Goal: Information Seeking & Learning: Learn about a topic

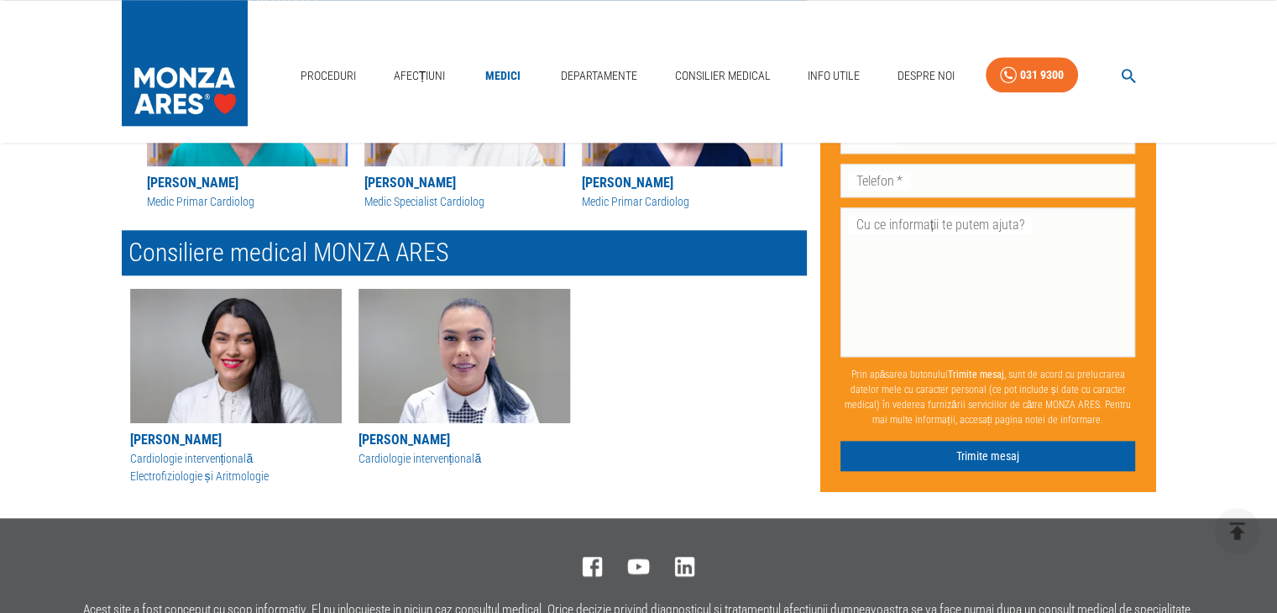
scroll to position [1595, 0]
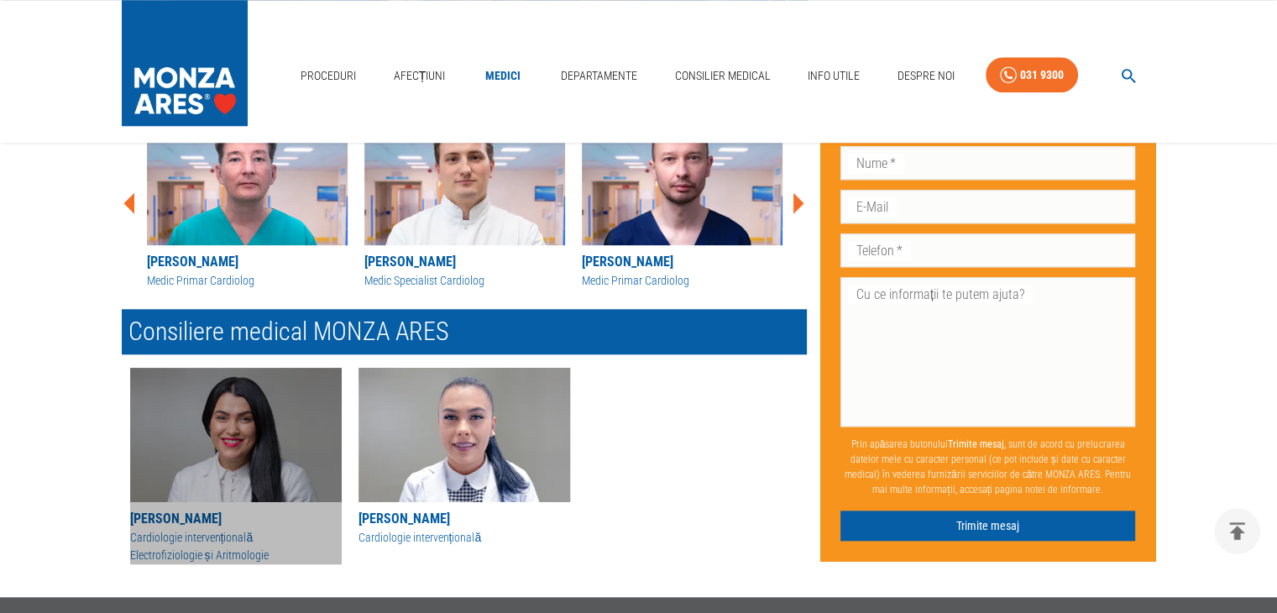
click at [246, 460] on img "button" at bounding box center [236, 435] width 212 height 134
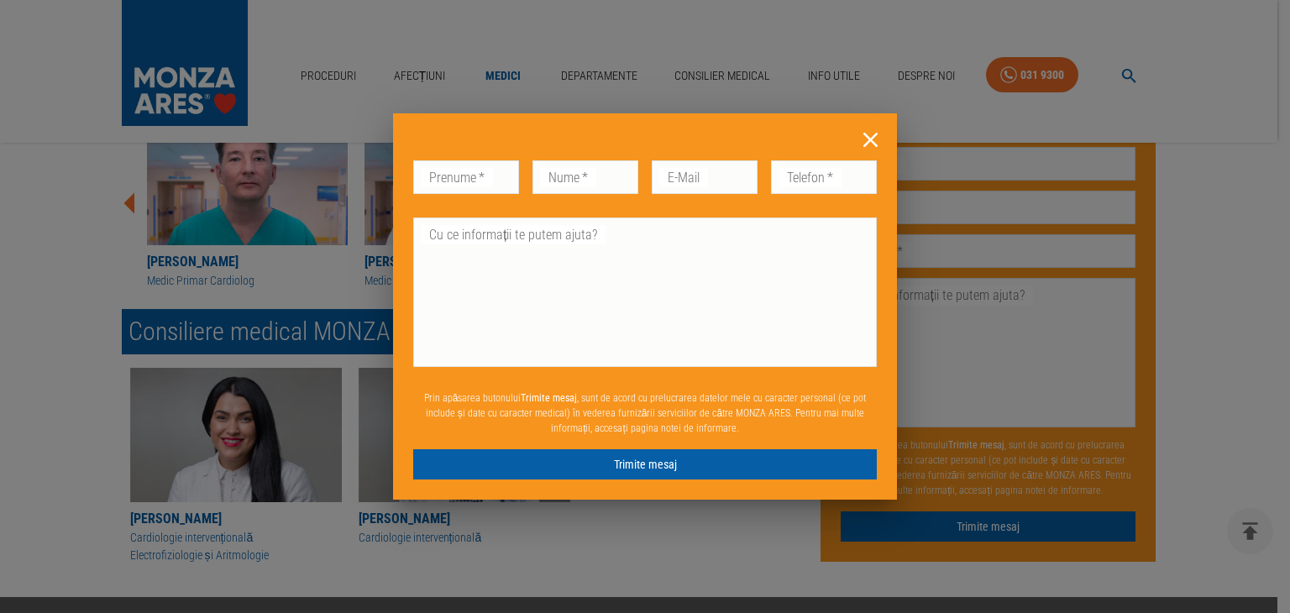
click at [866, 136] on icon at bounding box center [870, 140] width 26 height 26
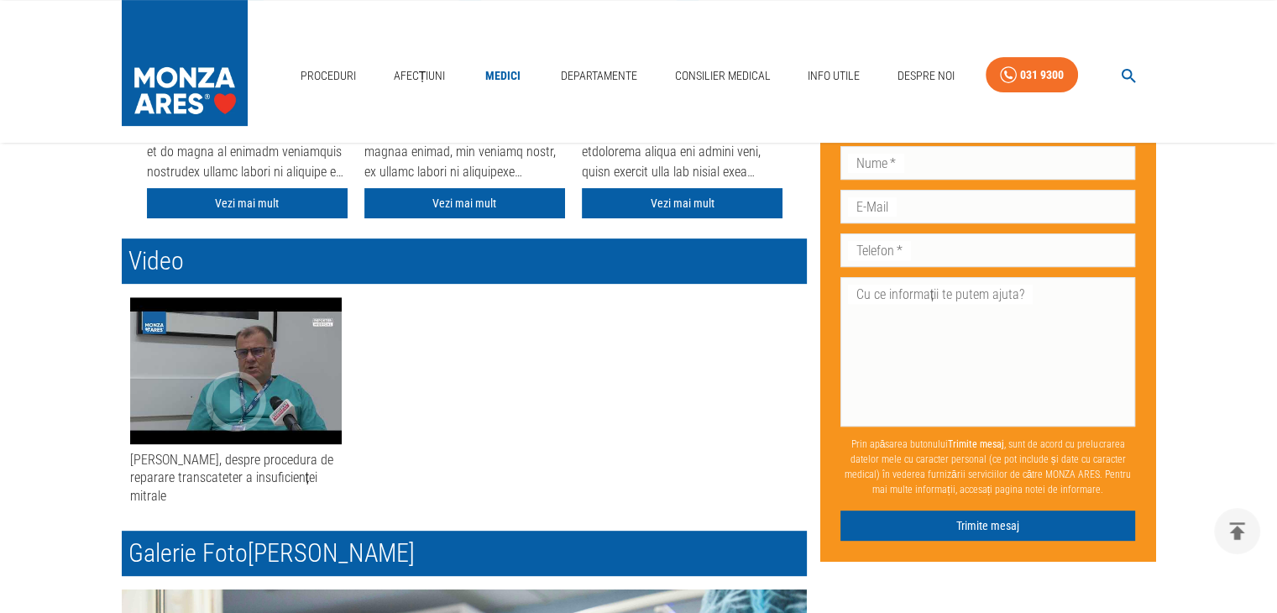
scroll to position [504, 0]
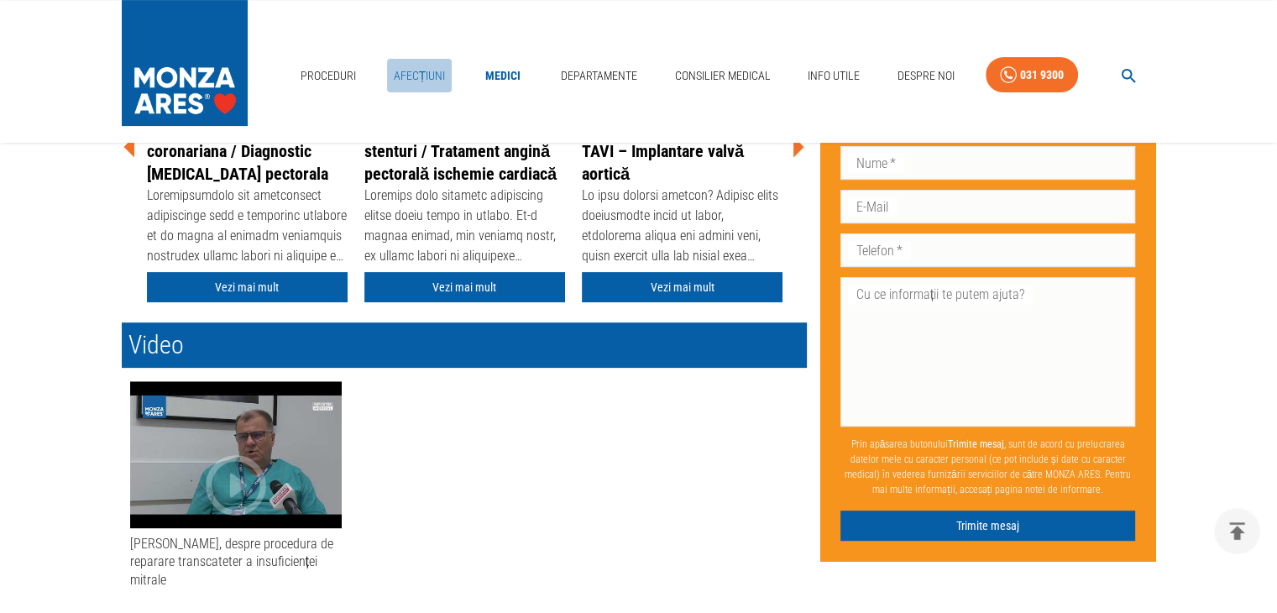
click at [417, 73] on link "Afecțiuni" at bounding box center [419, 76] width 65 height 34
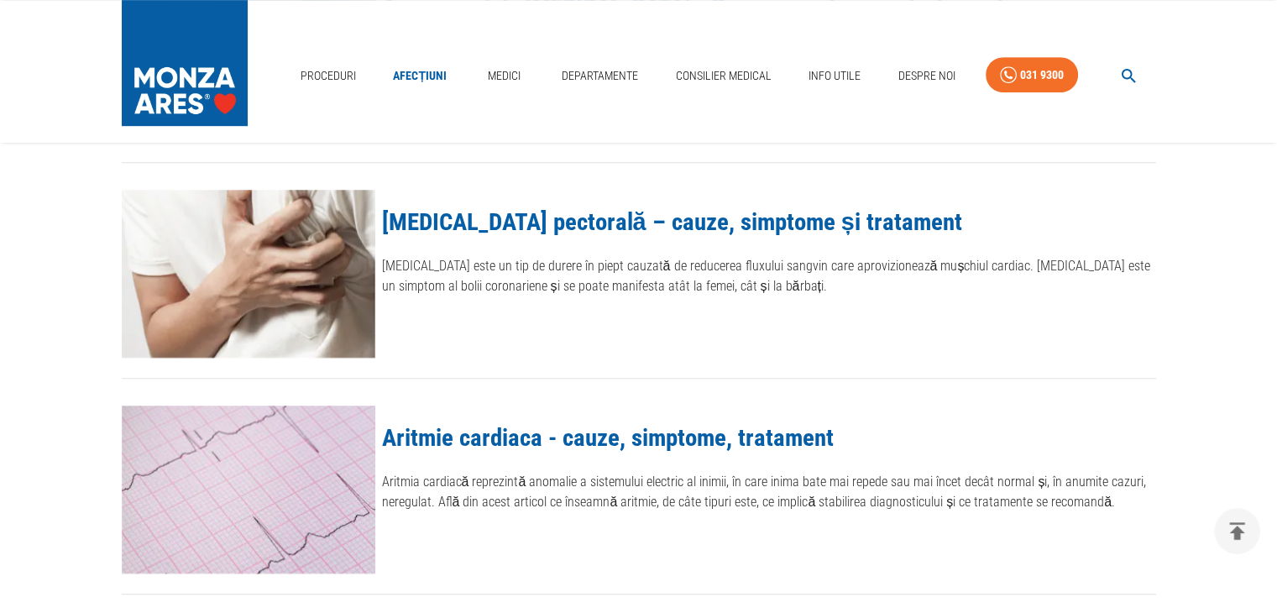
scroll to position [924, 0]
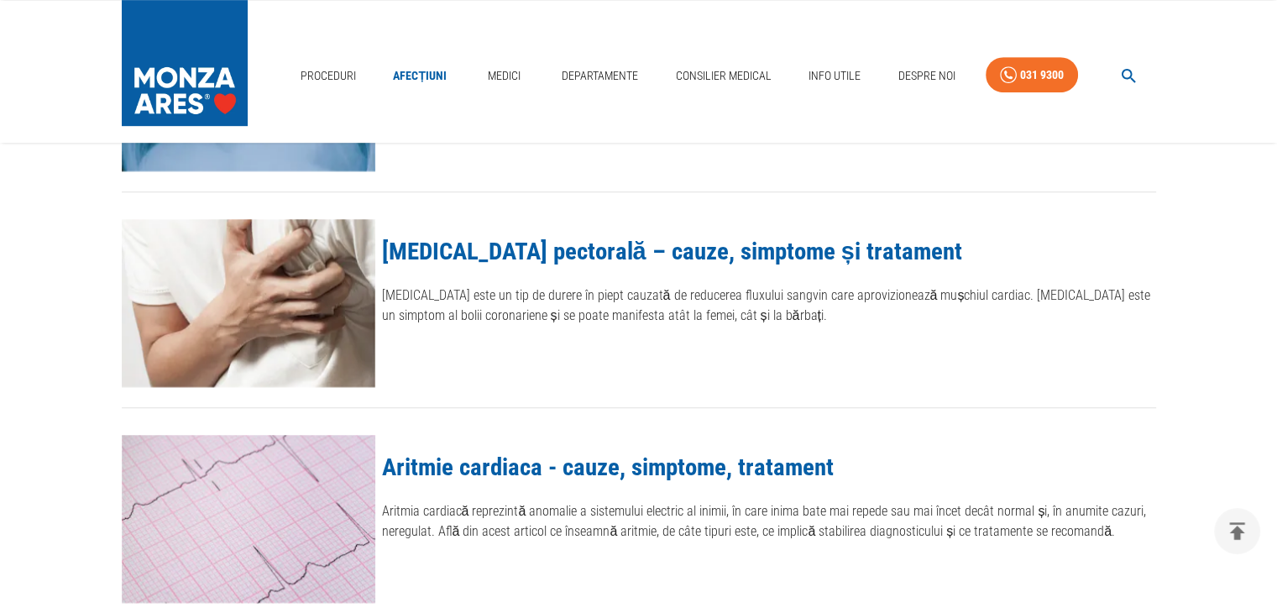
click at [772, 462] on link "Aritmie cardiaca - cauze, simptome, tratament" at bounding box center [608, 467] width 452 height 29
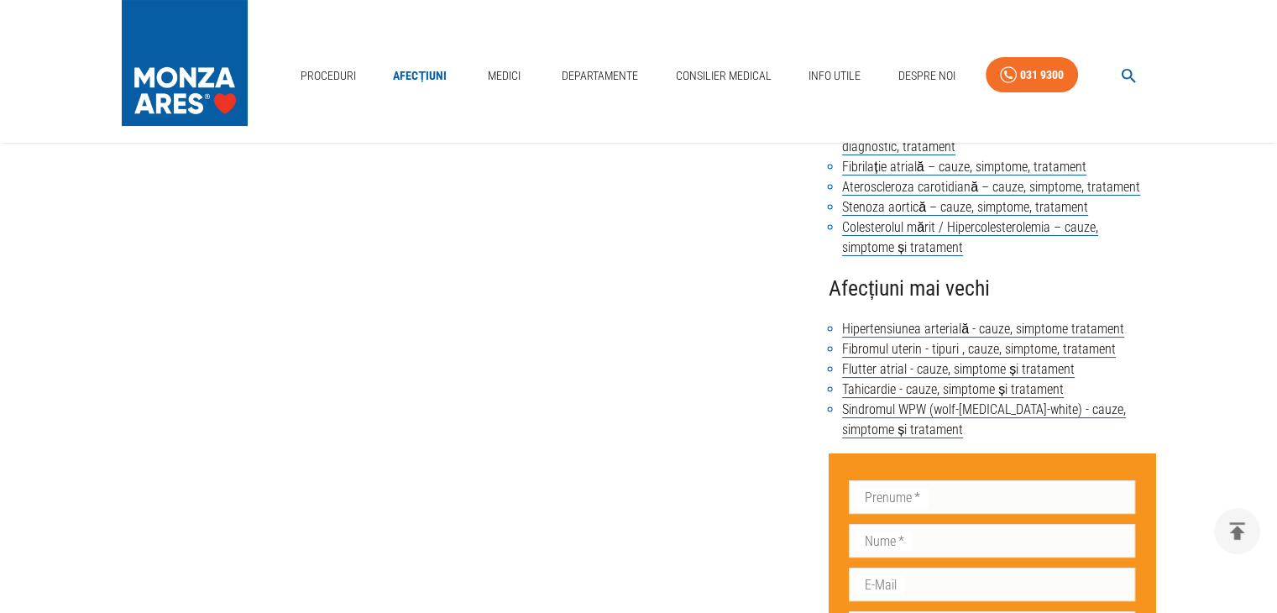
scroll to position [168, 0]
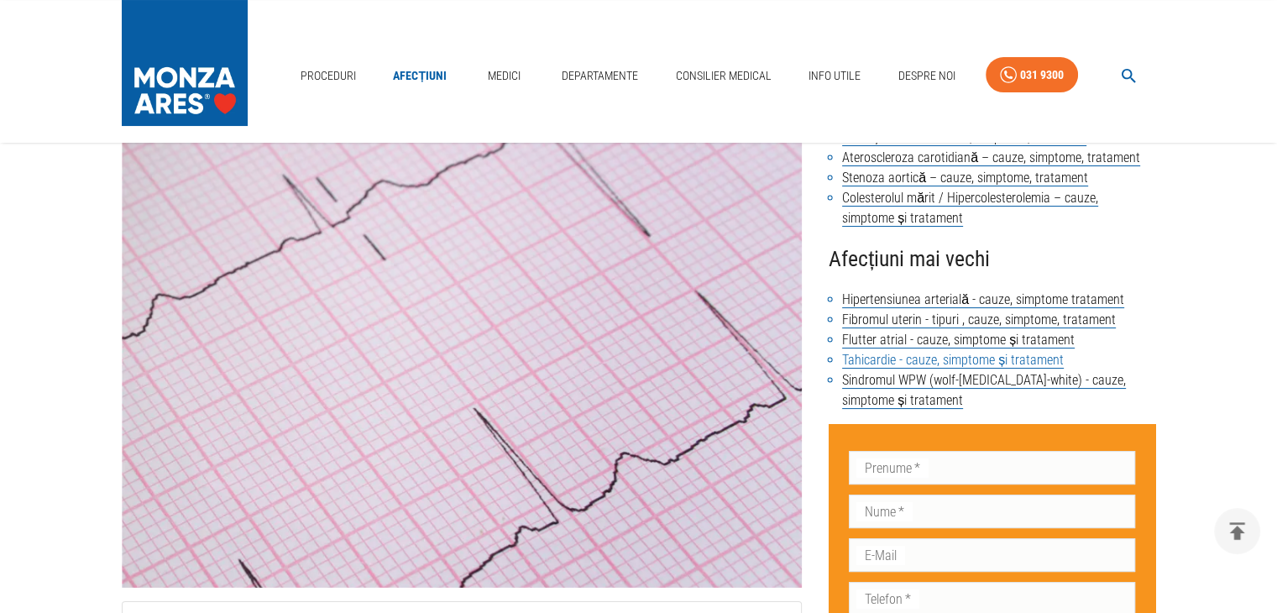
click at [996, 359] on link "Tahicardie - cauze, simptome și tratament" at bounding box center [953, 360] width 222 height 17
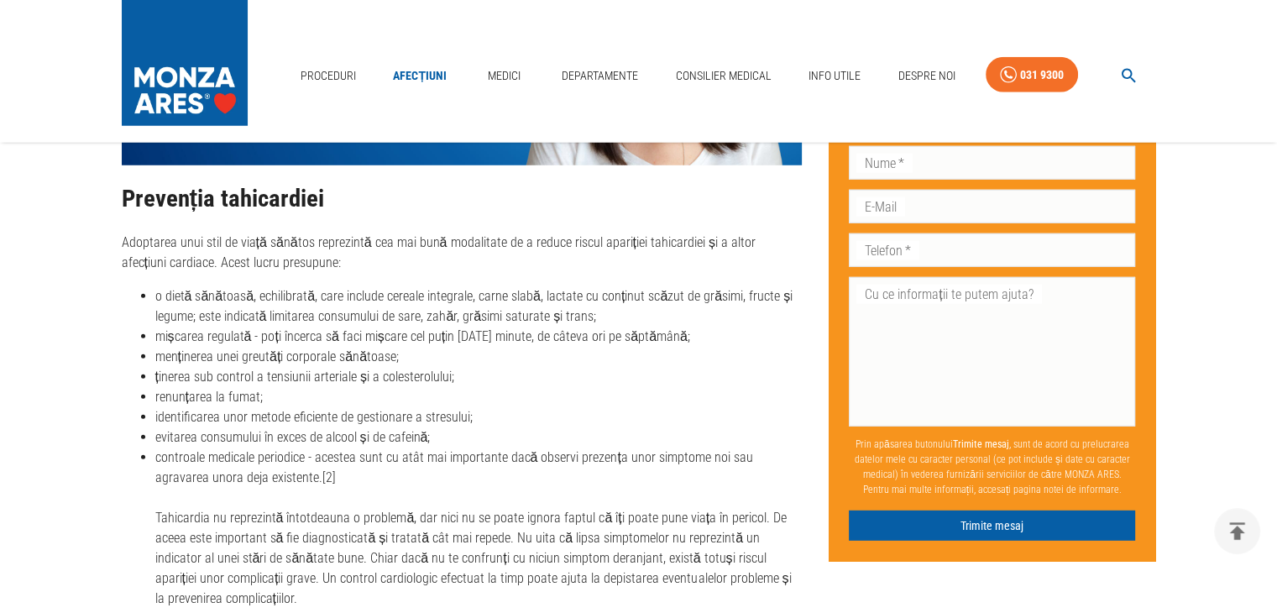
scroll to position [4618, 0]
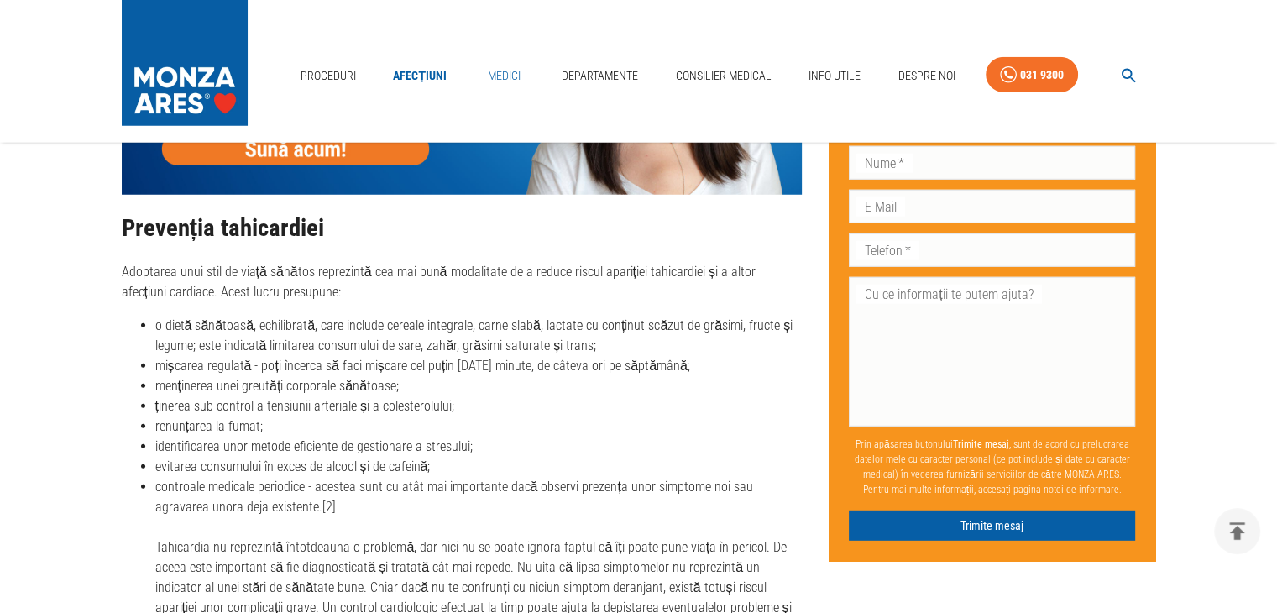
click at [509, 75] on link "Medici" at bounding box center [504, 76] width 54 height 34
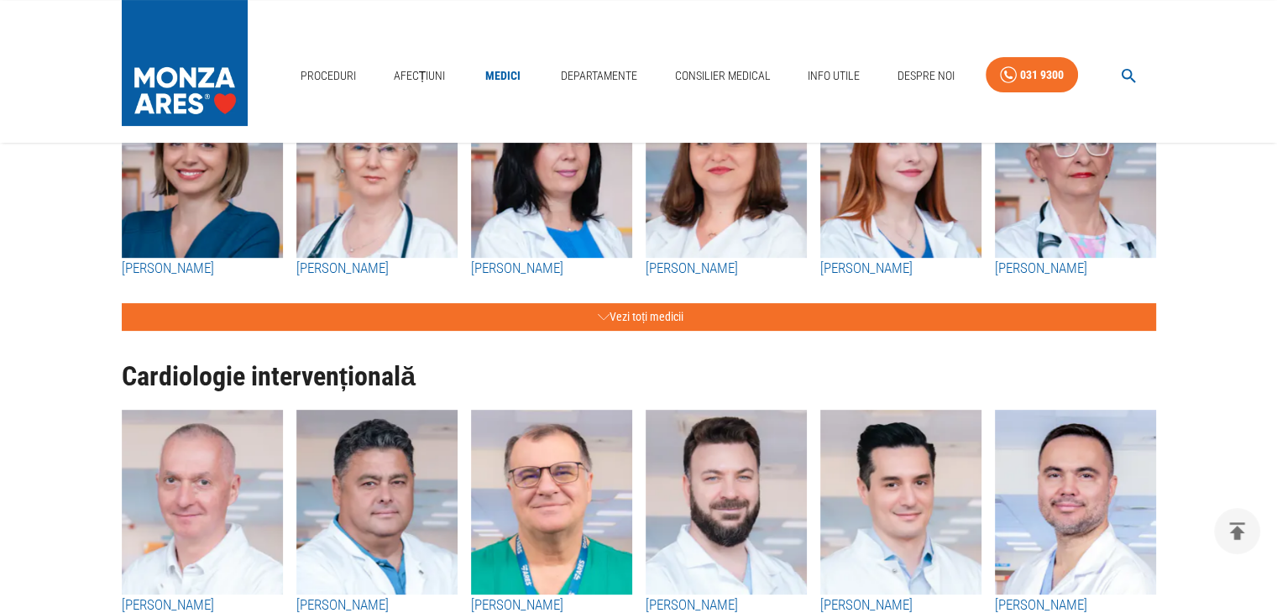
scroll to position [420, 0]
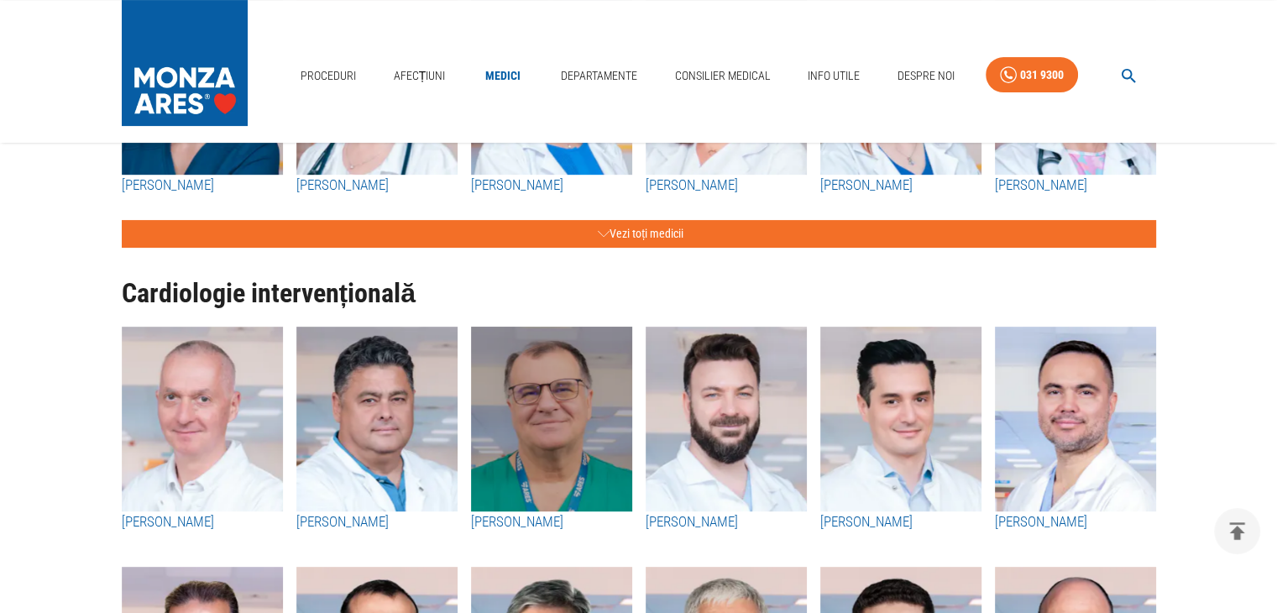
click at [539, 427] on img "button" at bounding box center [551, 419] width 161 height 185
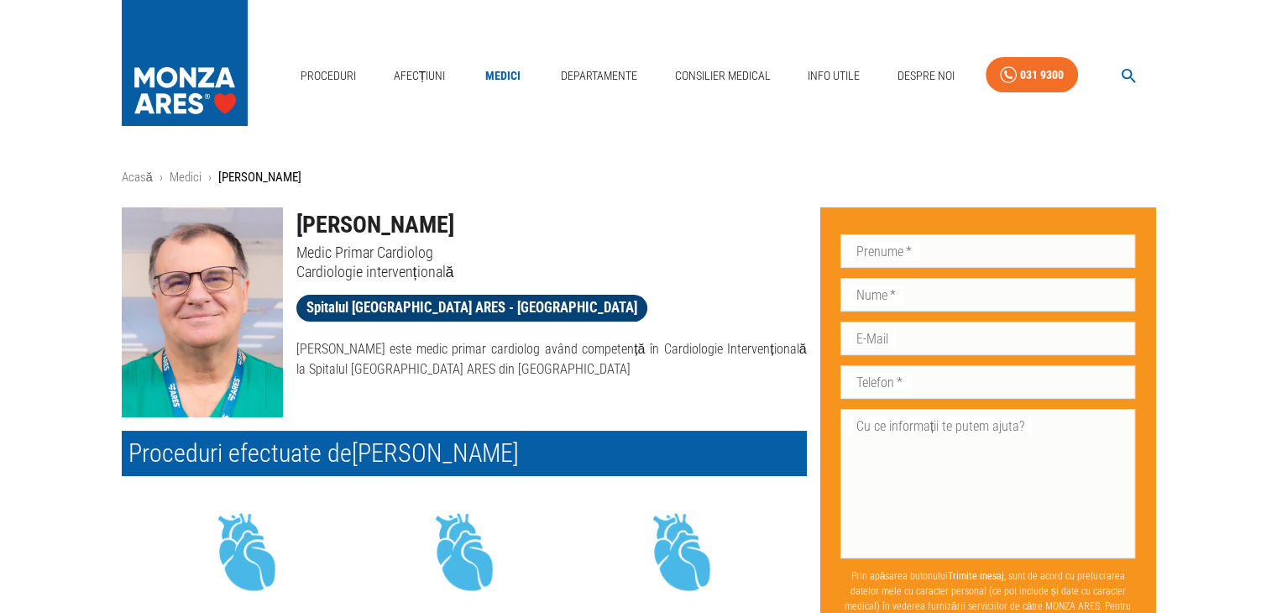
click at [412, 307] on span "Spitalul [GEOGRAPHIC_DATA] ARES - [GEOGRAPHIC_DATA]" at bounding box center [471, 307] width 351 height 21
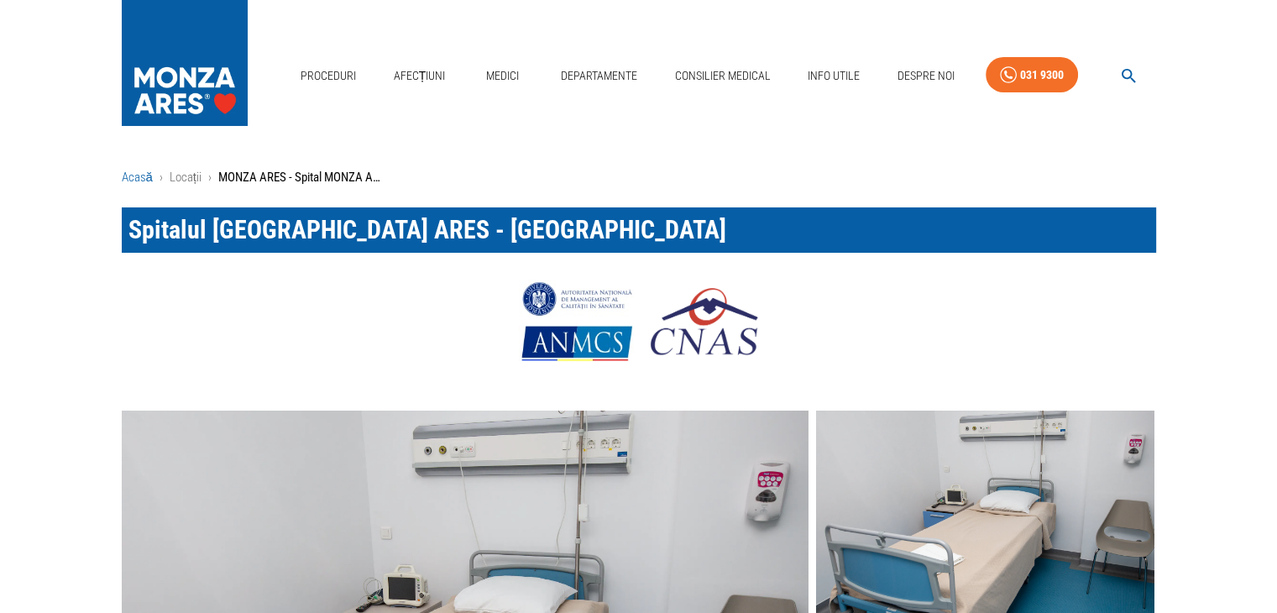
click at [138, 177] on link "Acasă" at bounding box center [137, 177] width 31 height 15
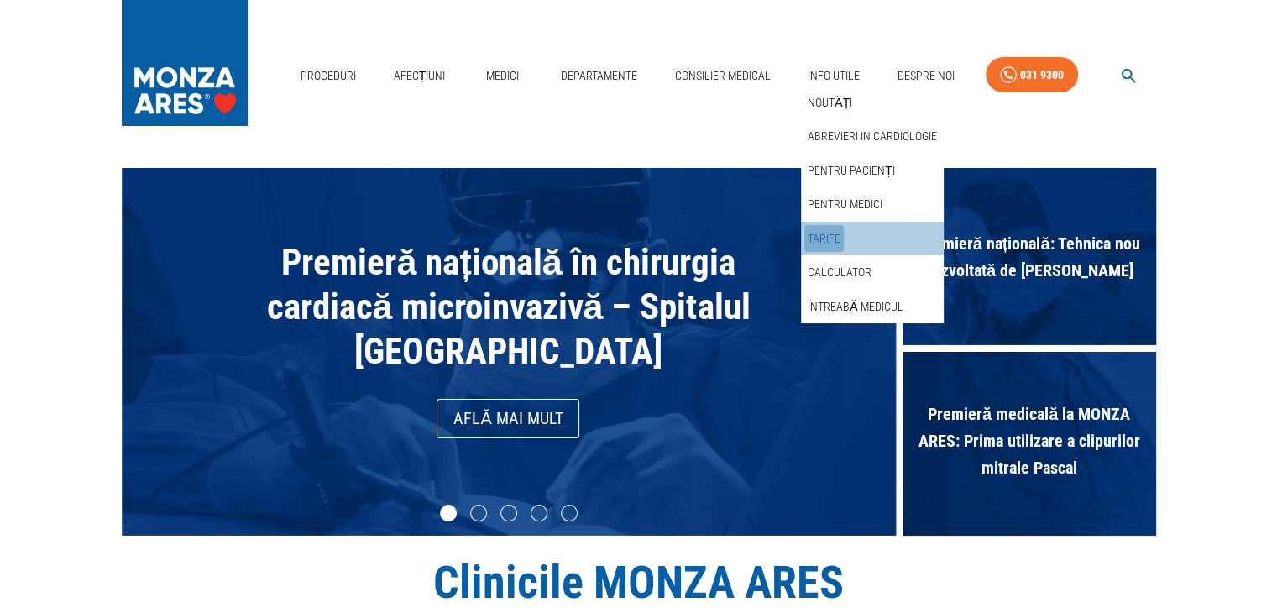
click at [839, 238] on link "Tarife" at bounding box center [823, 239] width 39 height 28
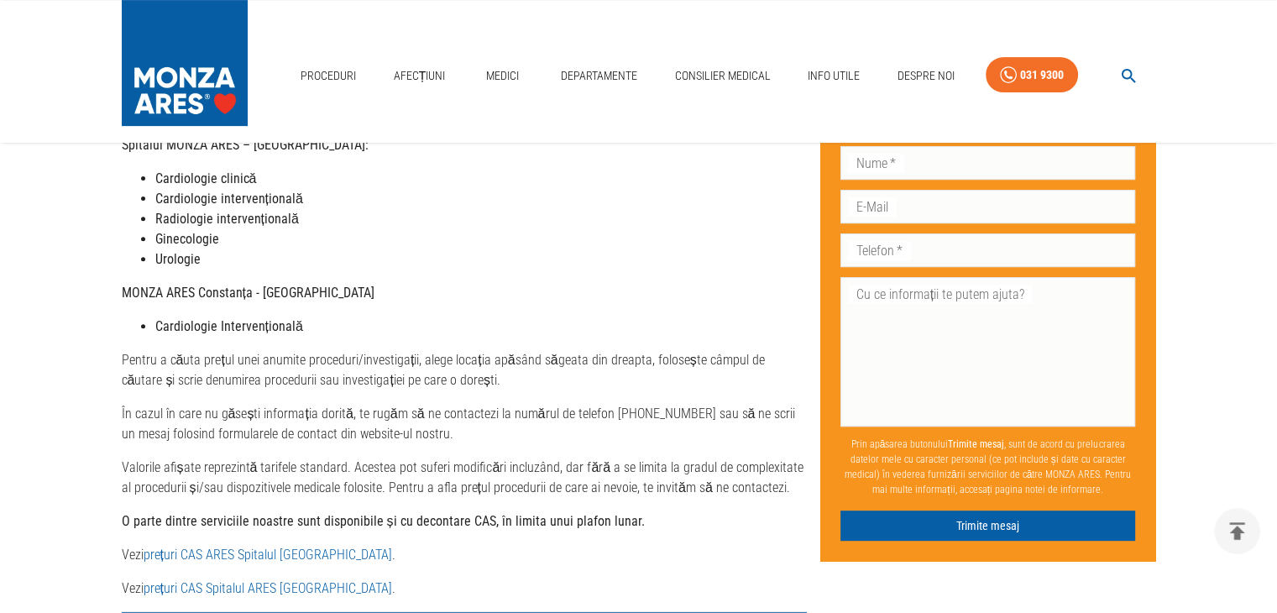
scroll to position [672, 0]
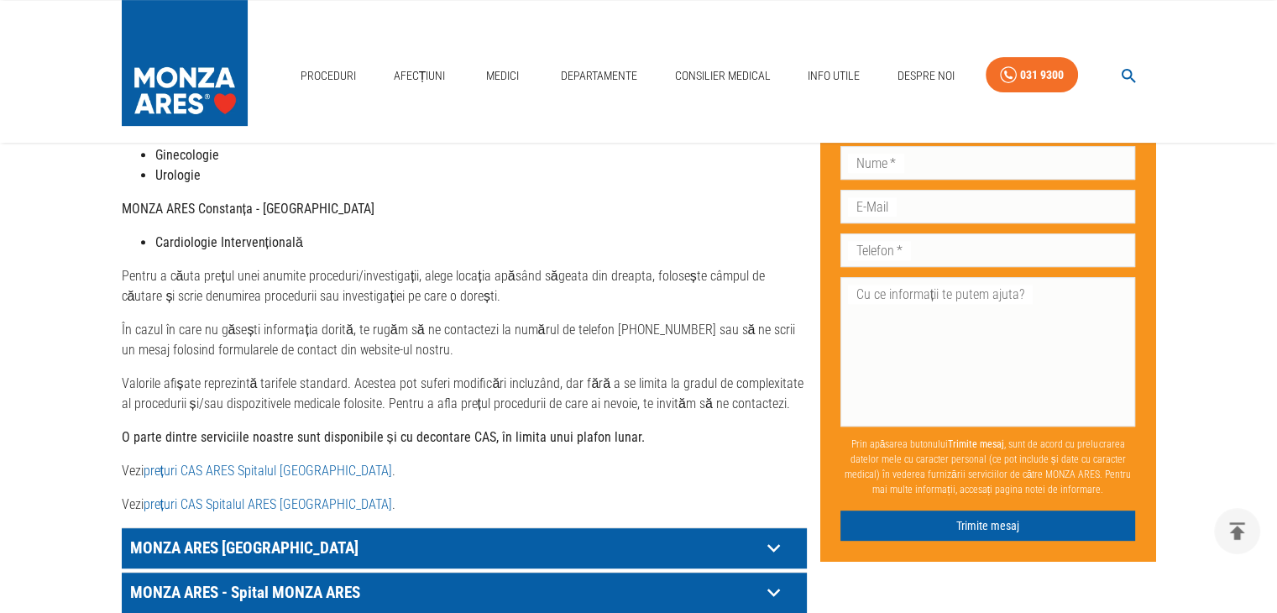
click at [333, 496] on link "prețuri CAS Spitalul ARES [GEOGRAPHIC_DATA]" at bounding box center [268, 504] width 249 height 16
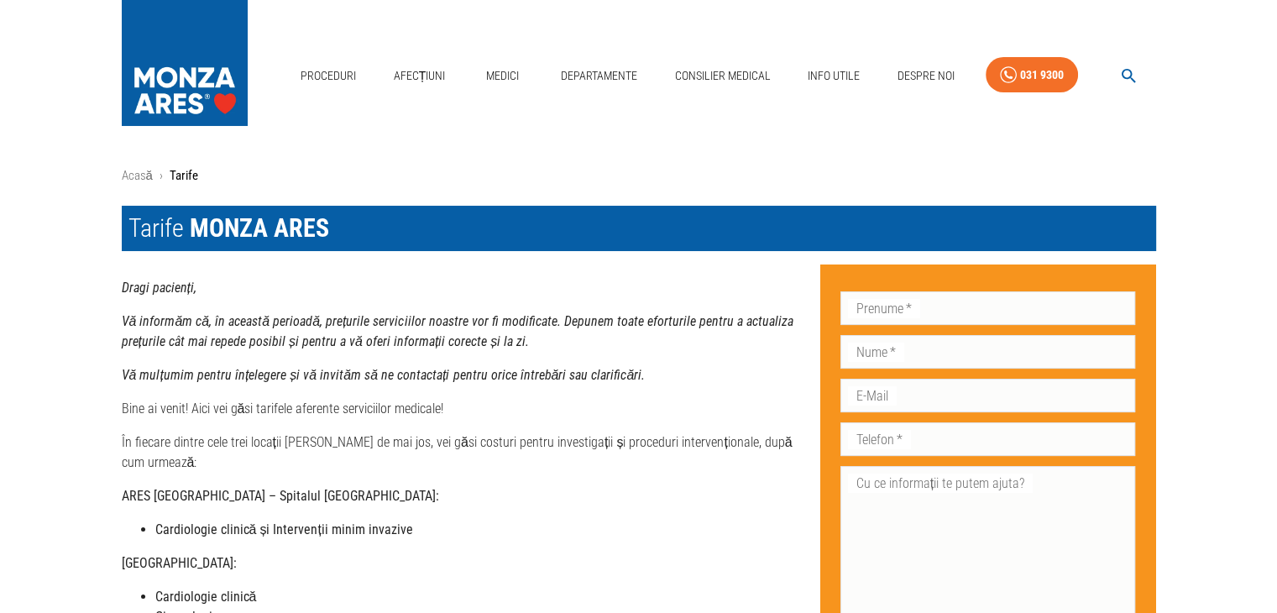
scroll to position [0, 0]
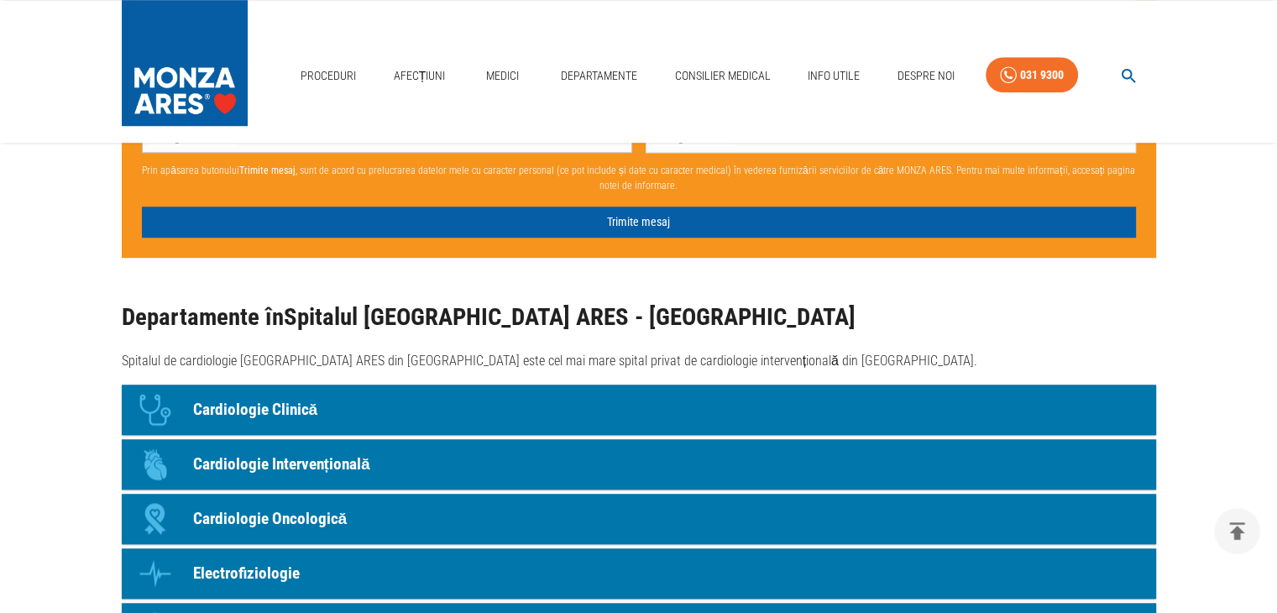
scroll to position [1092, 0]
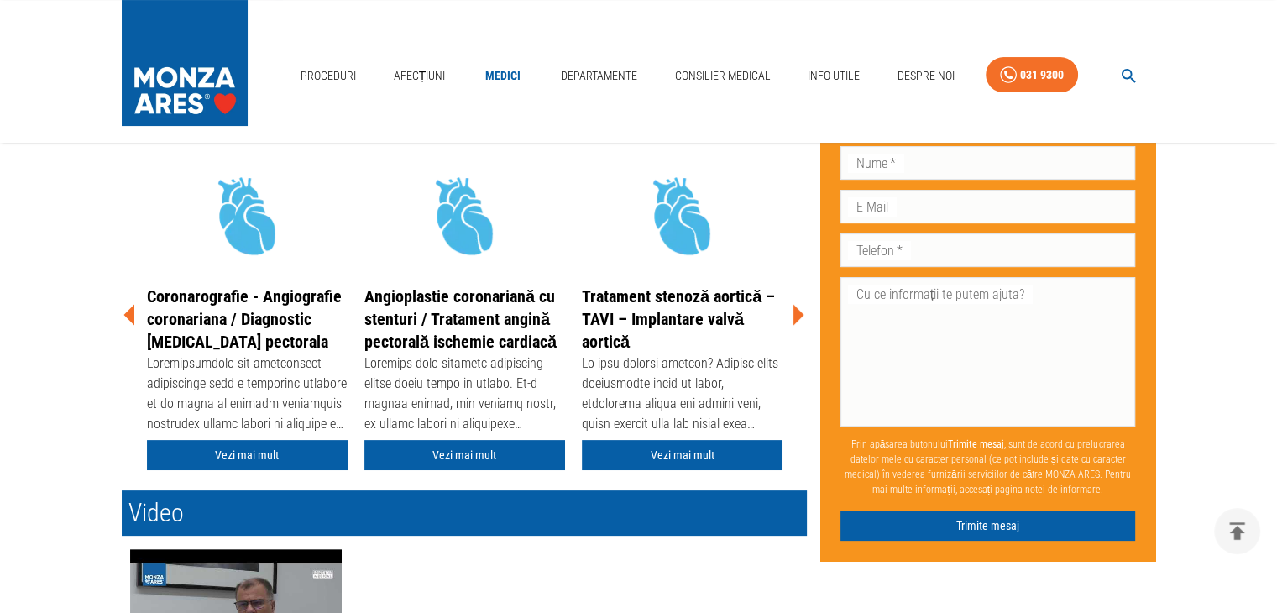
scroll to position [252, 0]
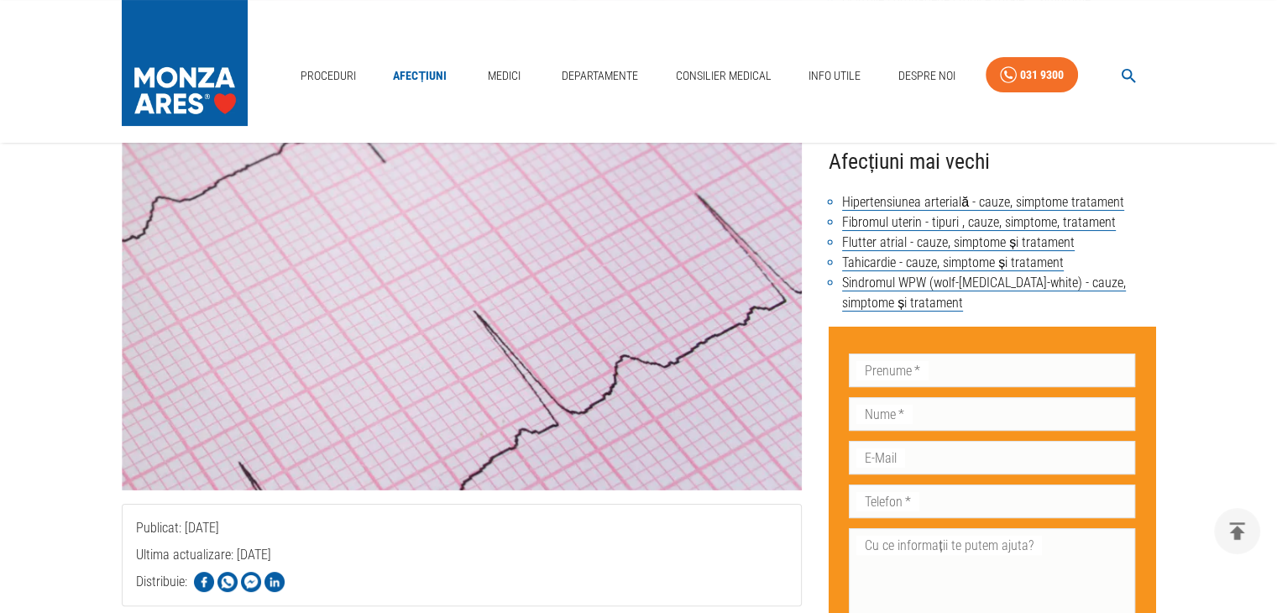
scroll to position [252, 0]
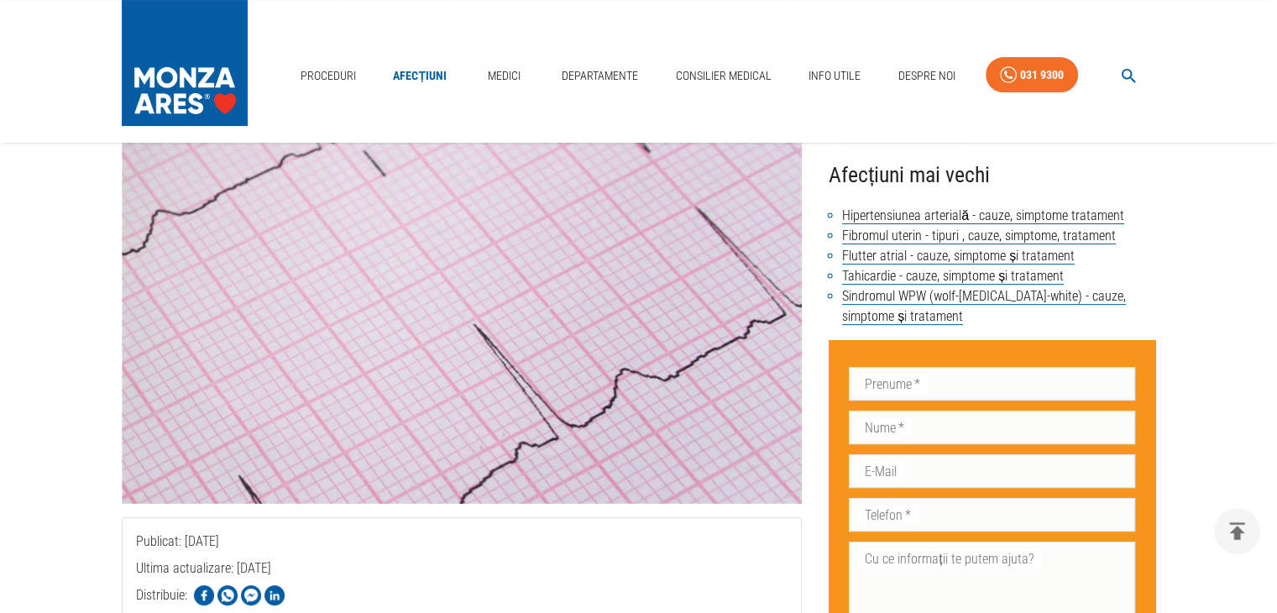
click at [638, 318] on img at bounding box center [462, 252] width 681 height 504
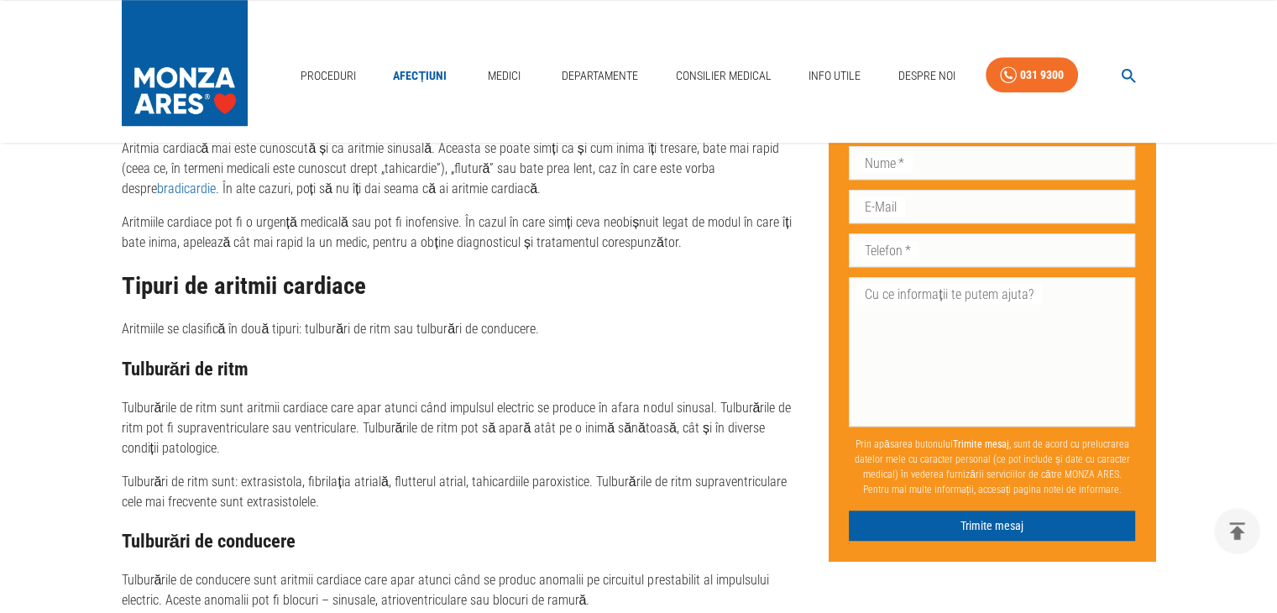
scroll to position [1176, 0]
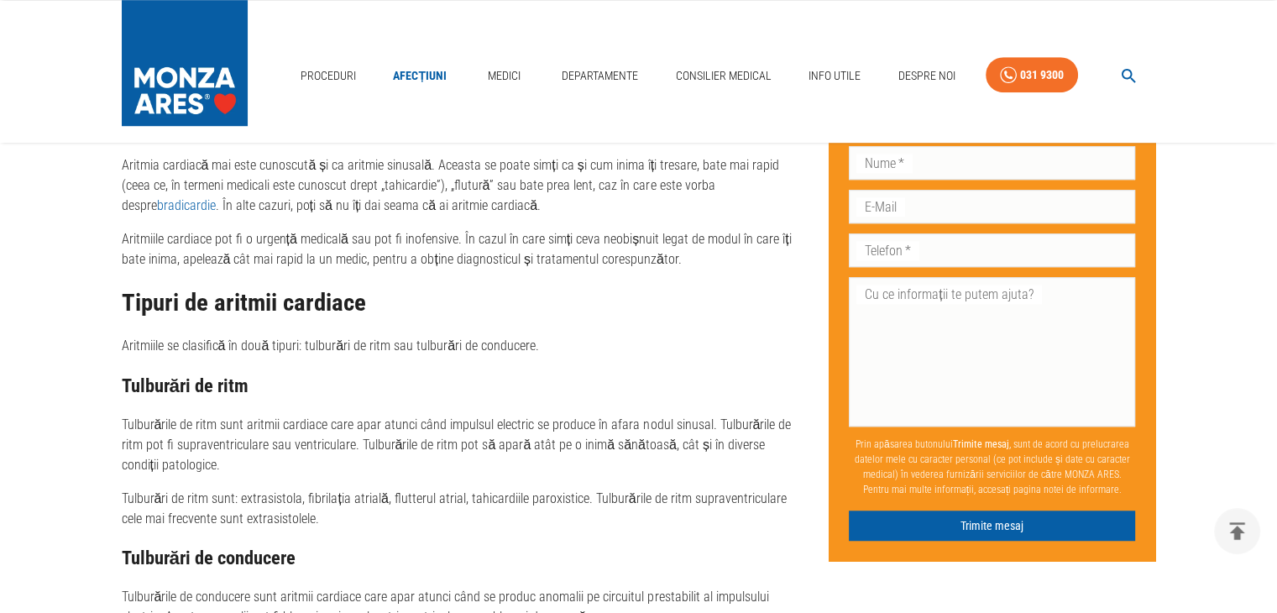
scroll to position [924, 0]
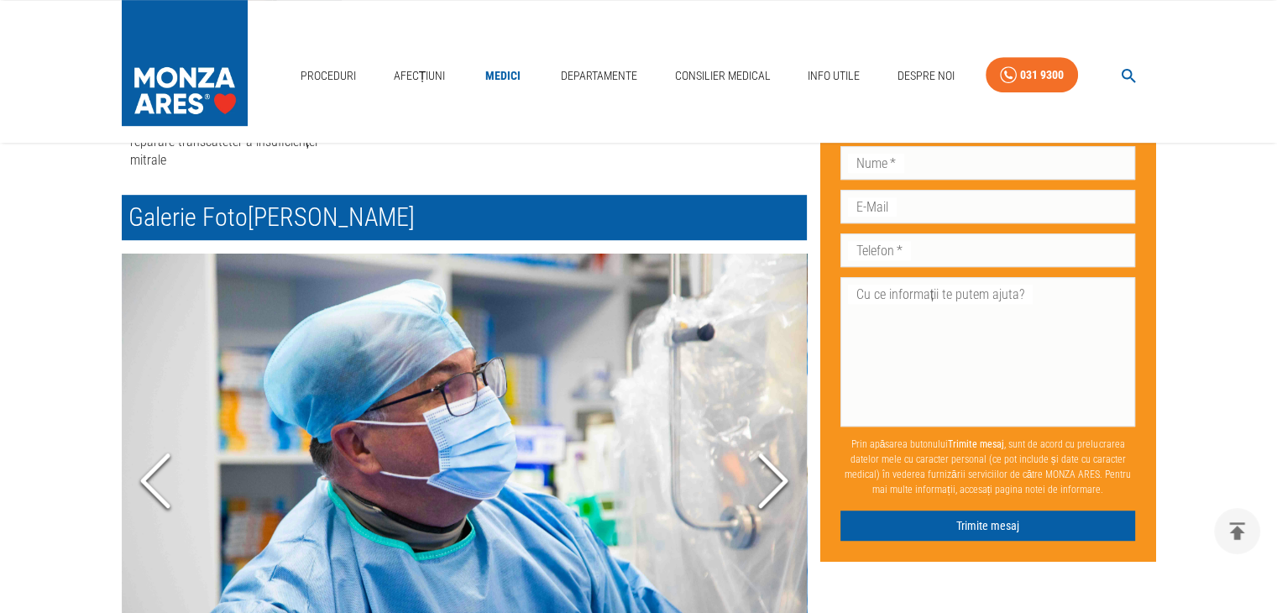
scroll to position [504, 0]
